Goal: Find specific page/section: Find specific page/section

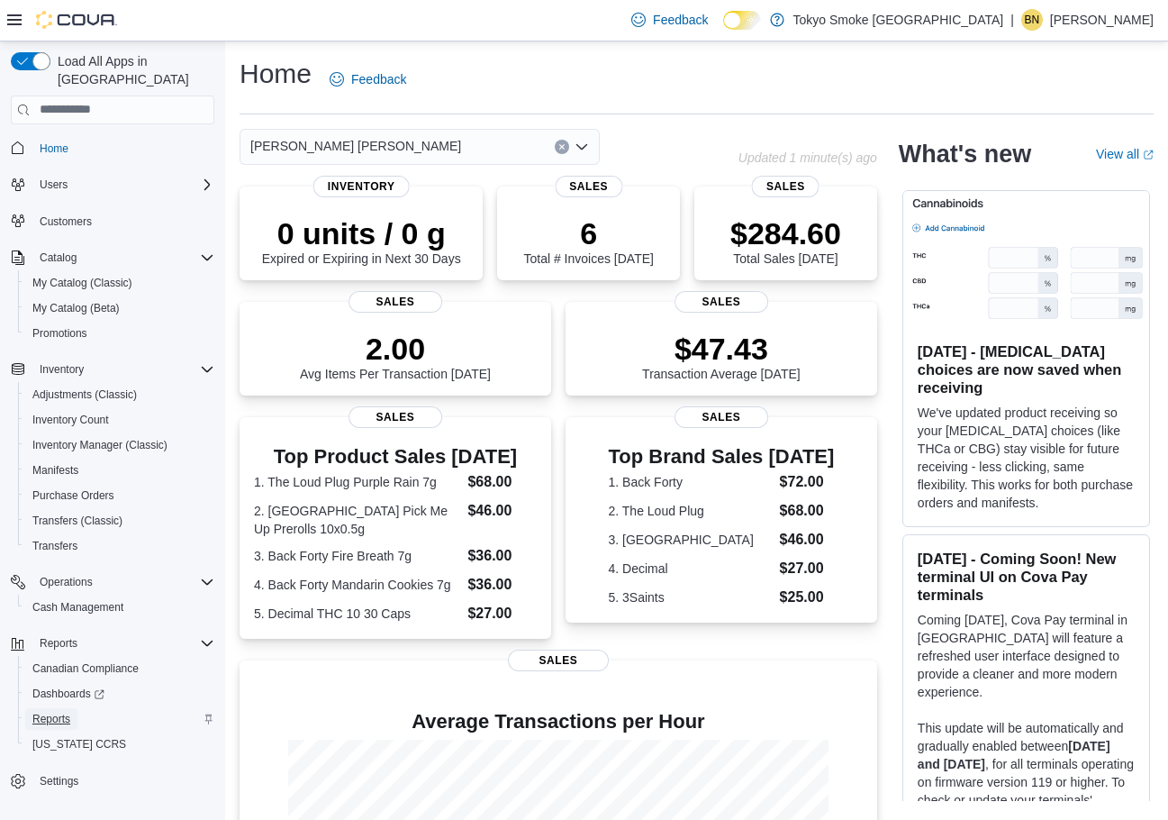
click at [68, 708] on span "Reports" at bounding box center [51, 719] width 38 height 22
